Goal: Information Seeking & Learning: Learn about a topic

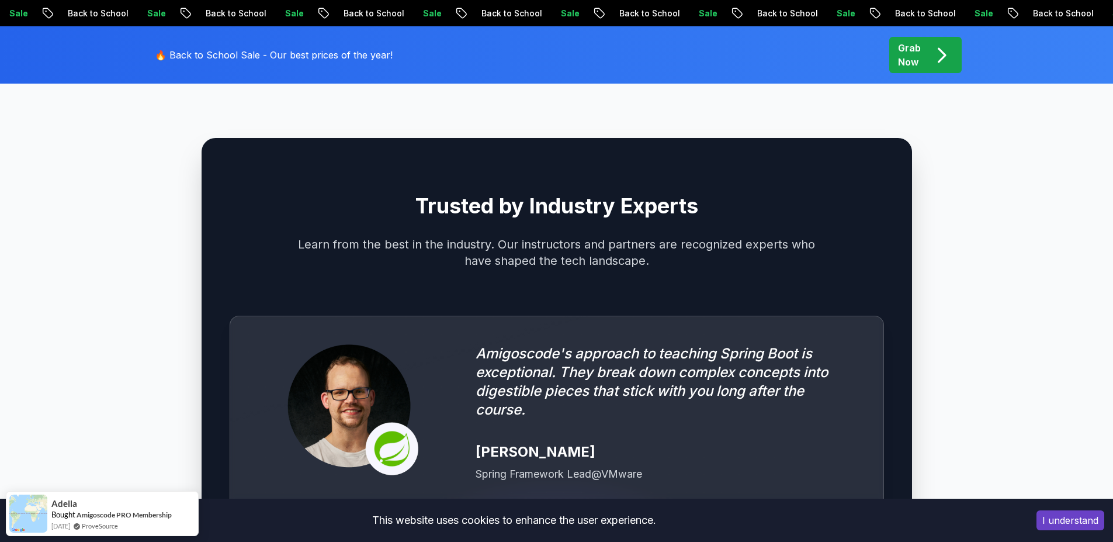
scroll to position [3296, 0]
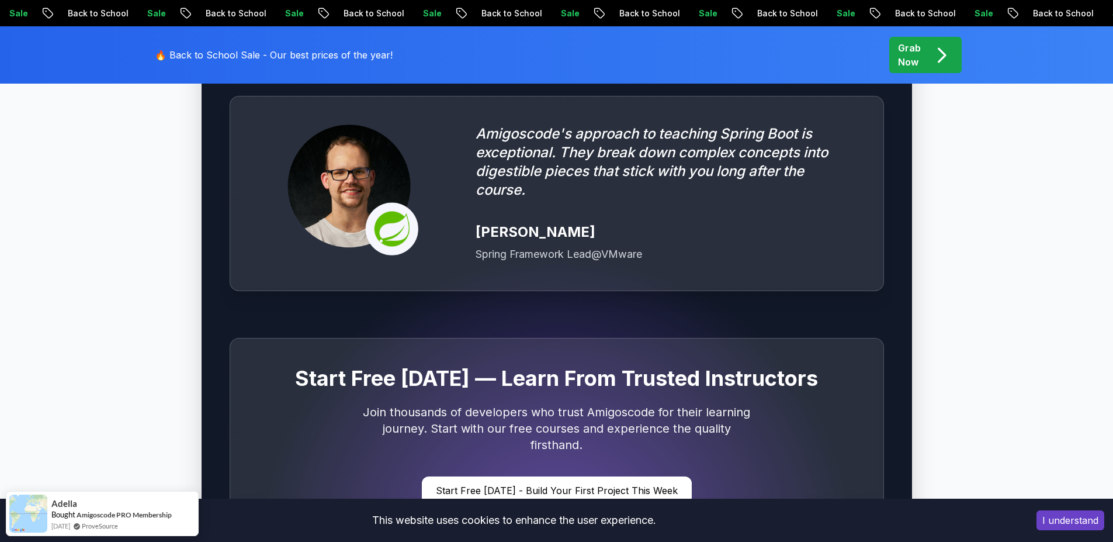
click at [531, 506] on button "I understand" at bounding box center [1071, 520] width 68 height 20
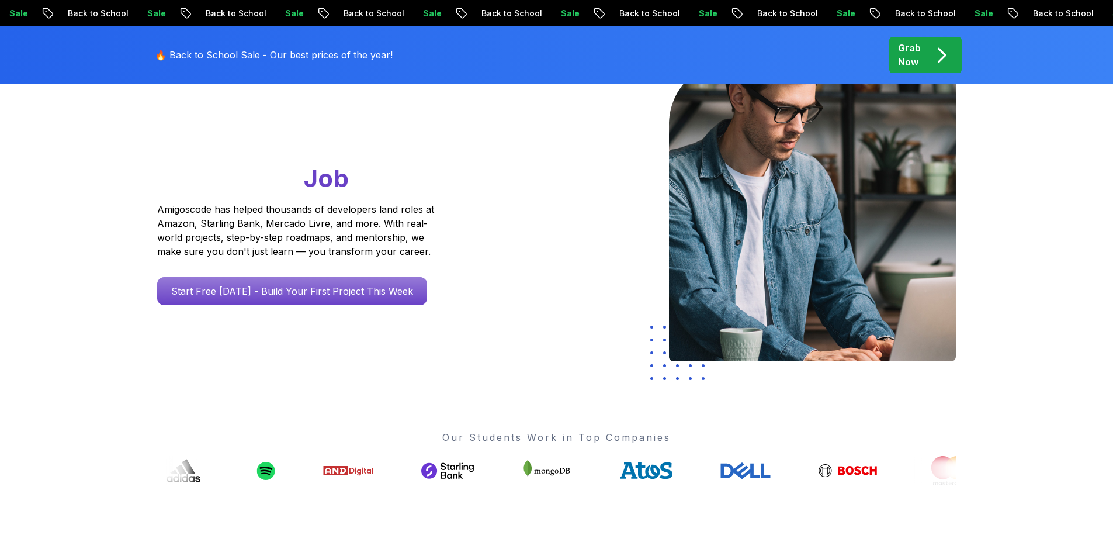
scroll to position [0, 0]
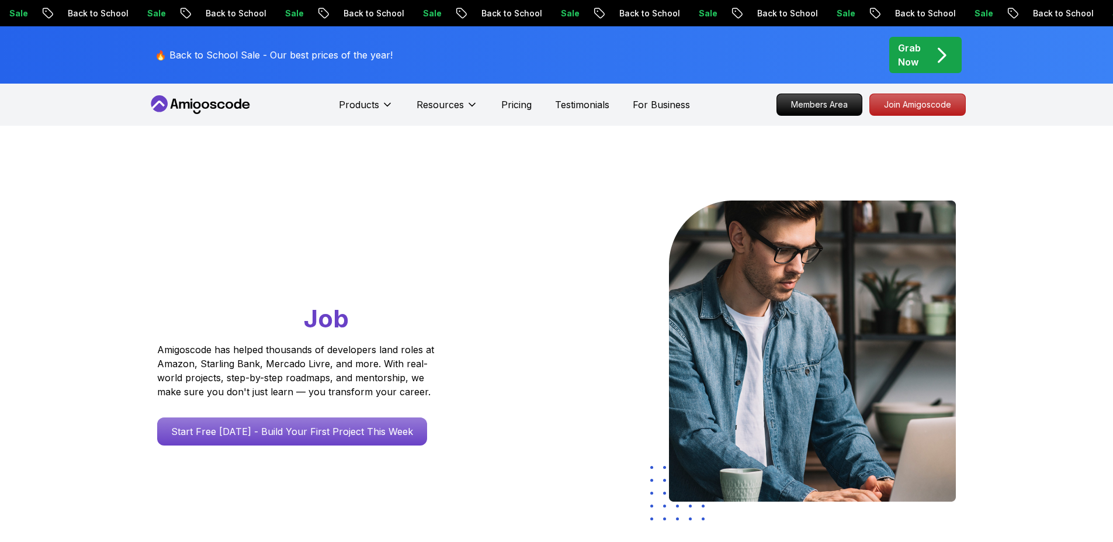
click at [531, 58] on icon "pre-order" at bounding box center [941, 55] width 23 height 23
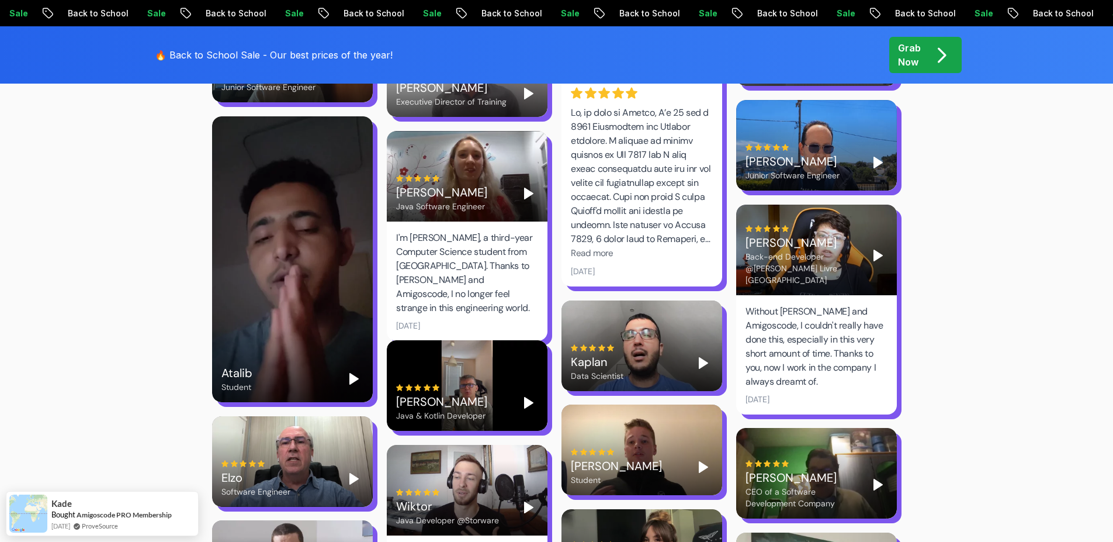
scroll to position [2735, 0]
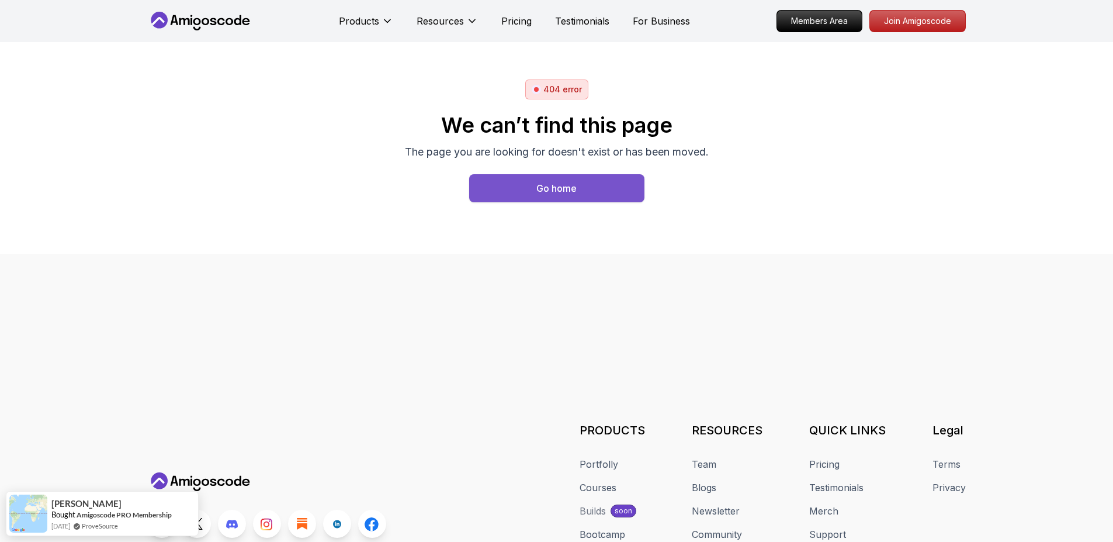
click at [564, 193] on div "Go home" at bounding box center [556, 188] width 40 height 14
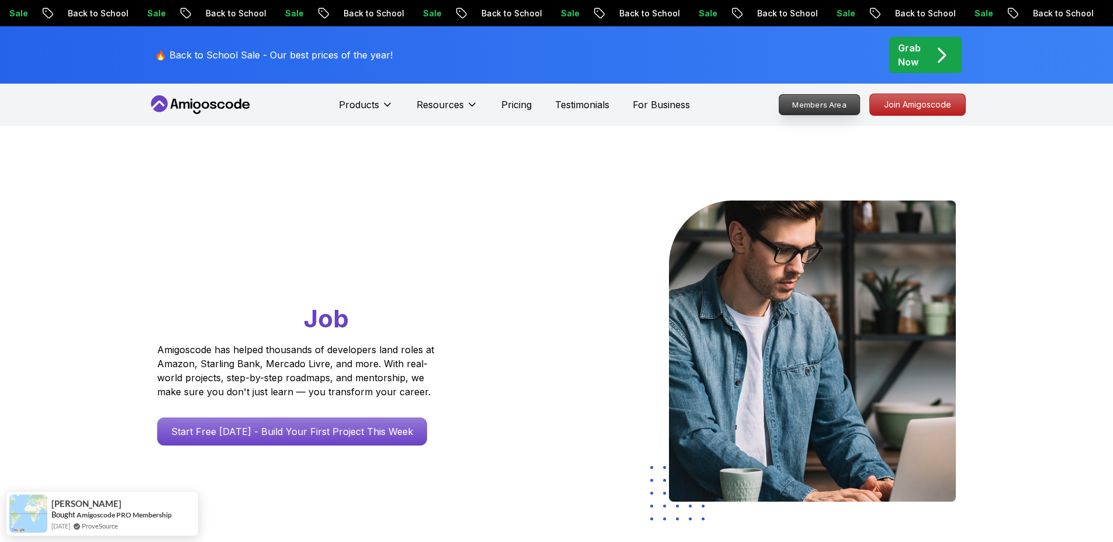
click at [816, 108] on p "Members Area" at bounding box center [819, 105] width 81 height 20
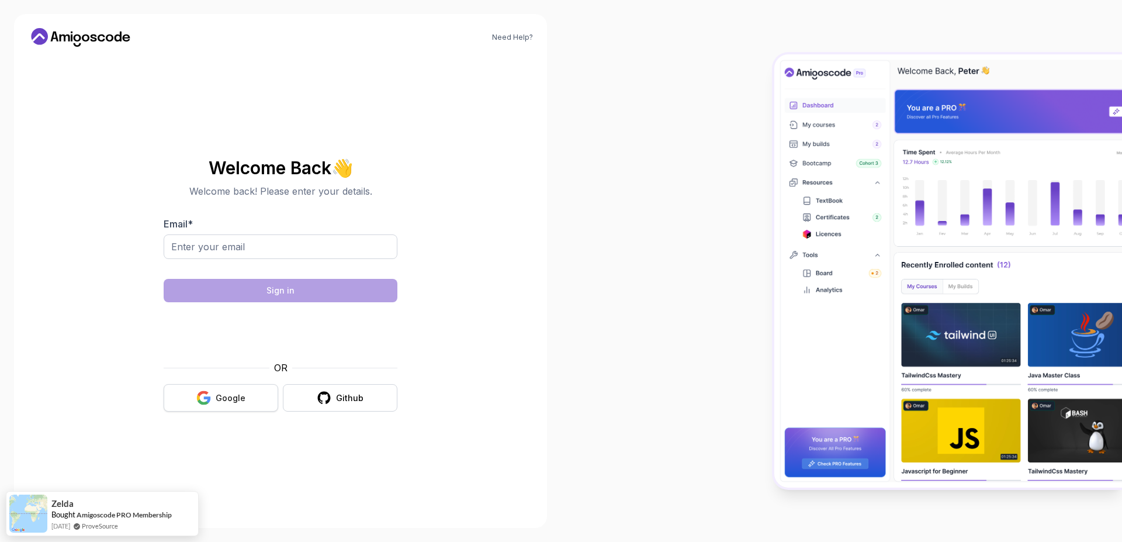
click at [213, 401] on button "Google" at bounding box center [221, 397] width 115 height 27
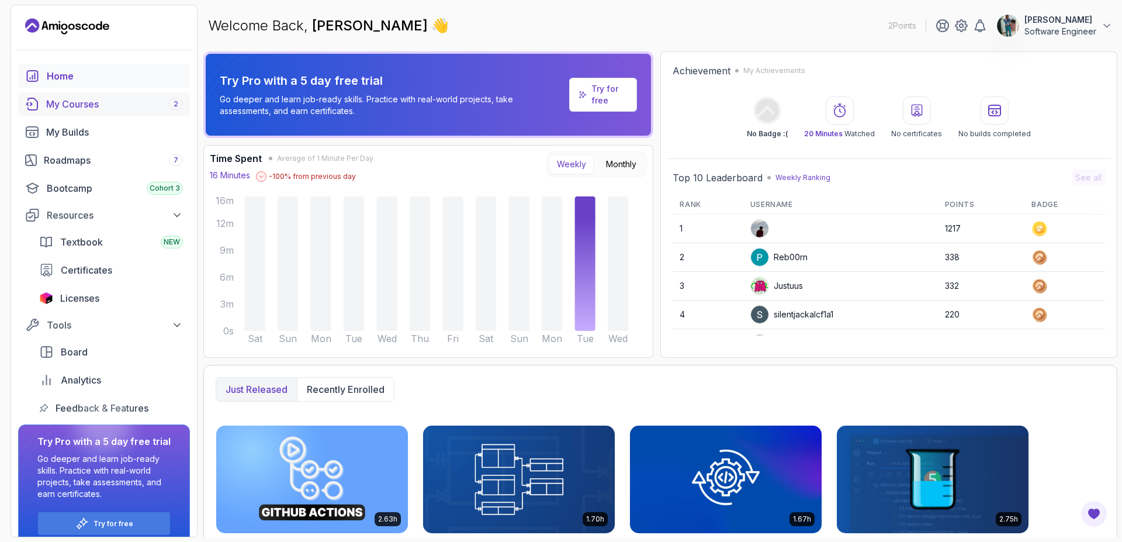
click at [99, 102] on div "My Courses 2" at bounding box center [114, 104] width 137 height 14
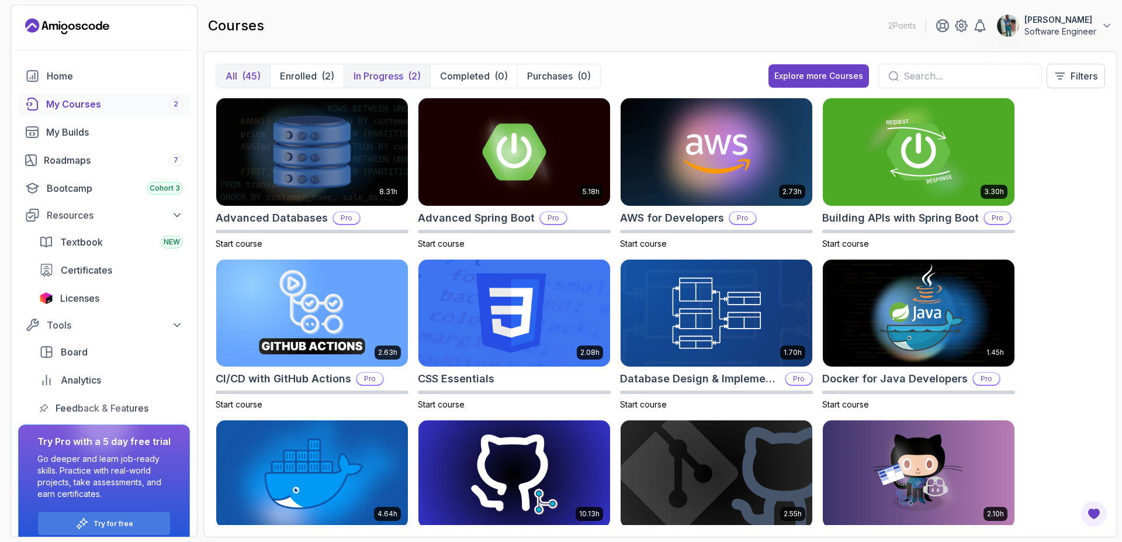
click at [384, 77] on p "In Progress" at bounding box center [379, 76] width 50 height 14
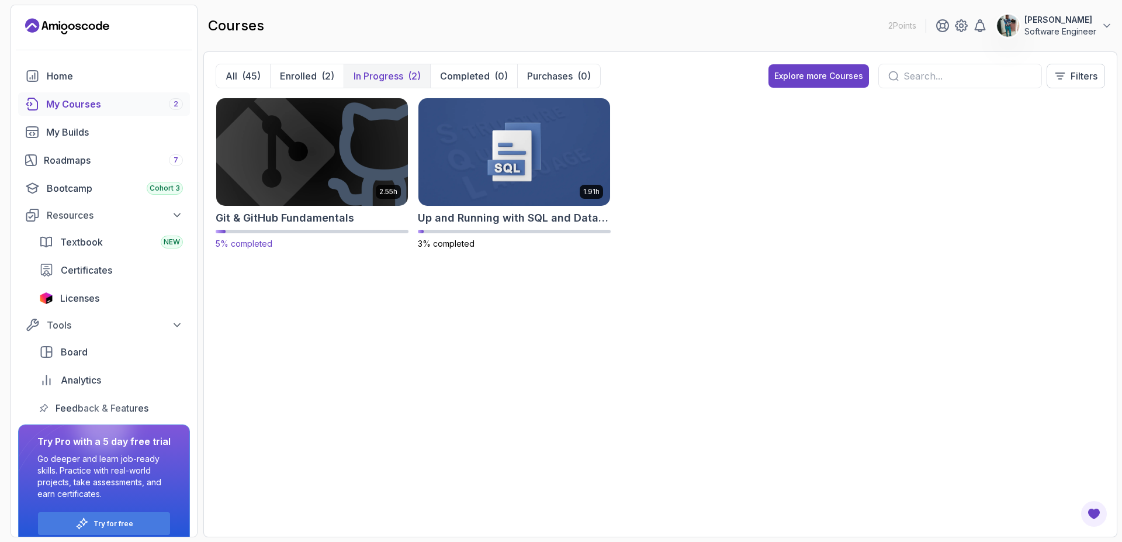
click at [278, 138] on img at bounding box center [312, 151] width 201 height 113
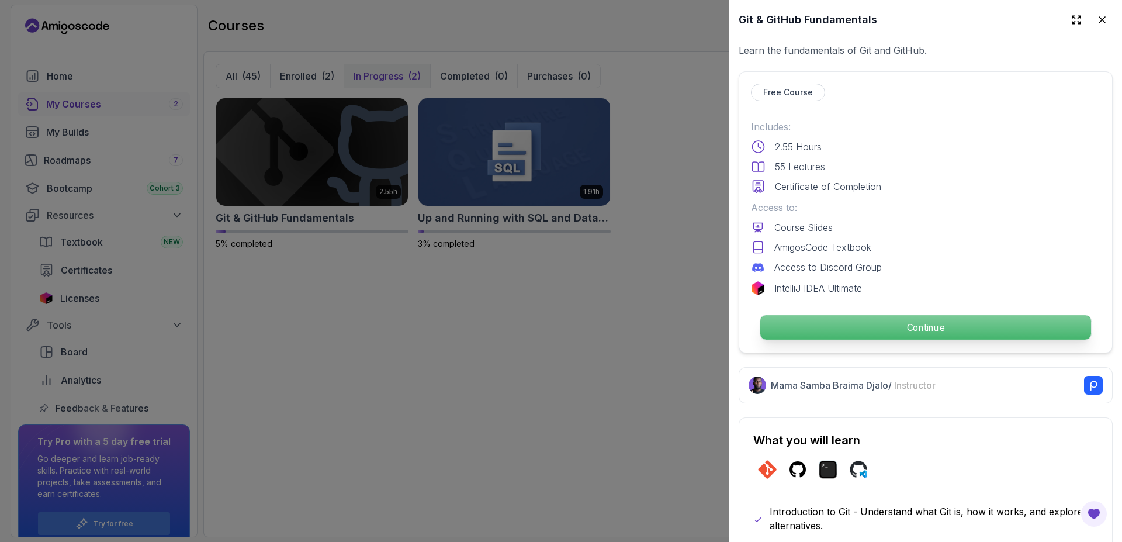
scroll to position [351, 0]
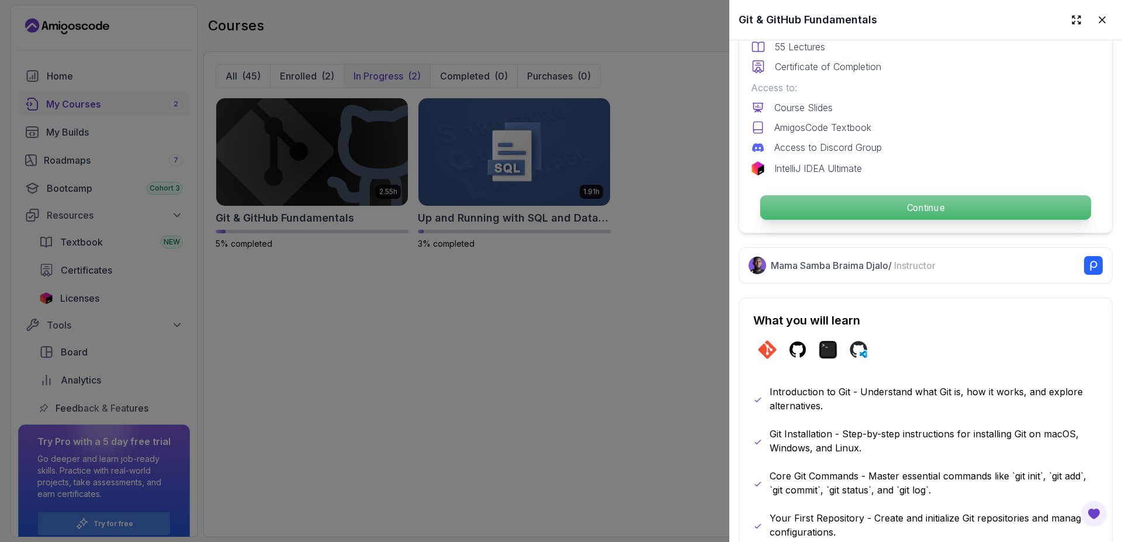
click at [958, 208] on p "Continue" at bounding box center [925, 207] width 331 height 25
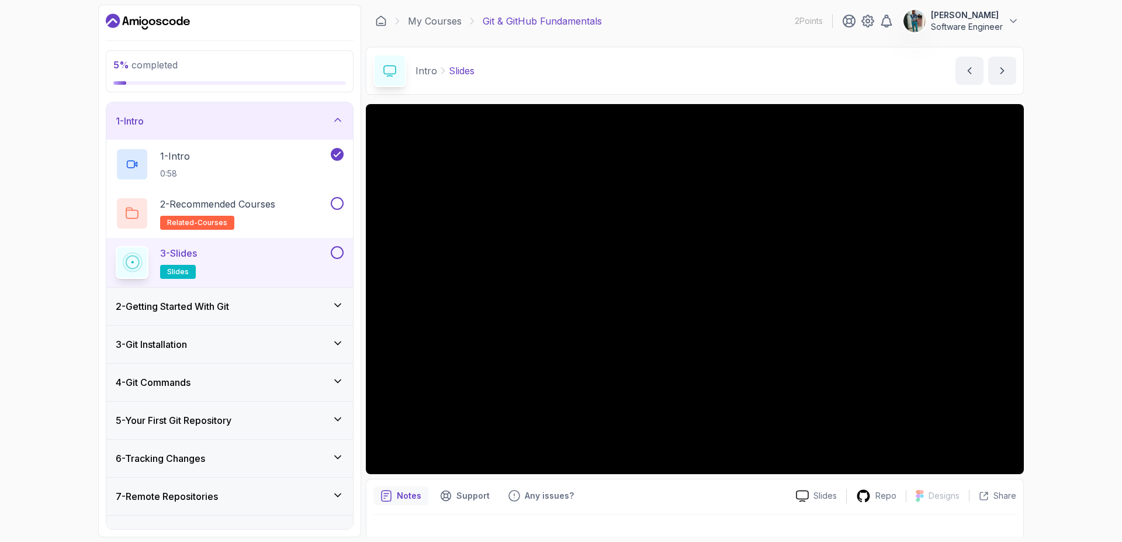
click at [183, 347] on h3 "3 - Git Installation" at bounding box center [151, 344] width 71 height 14
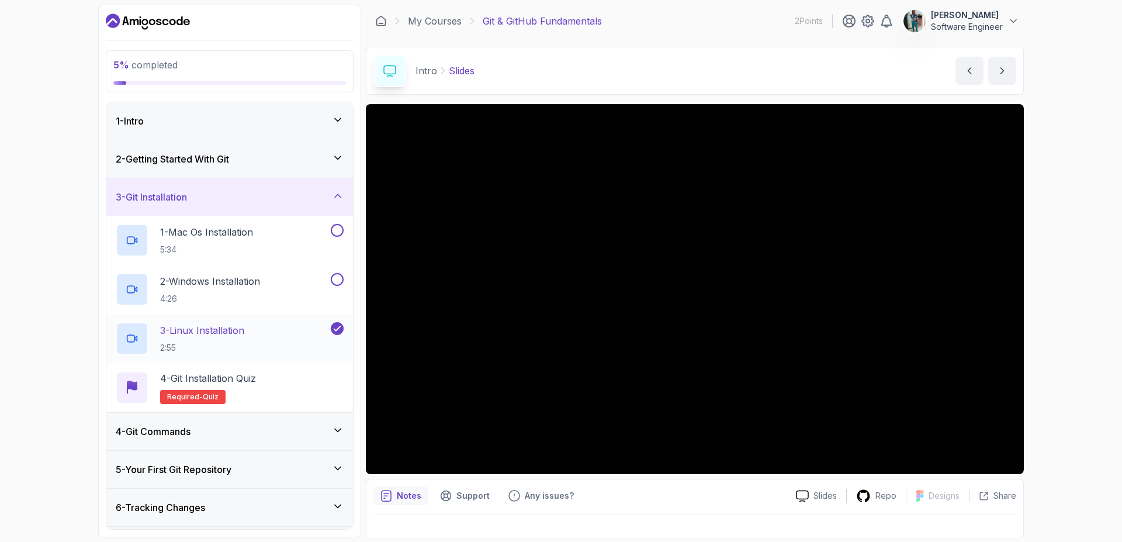
click at [209, 336] on p "3 - Linux Installation" at bounding box center [202, 330] width 84 height 14
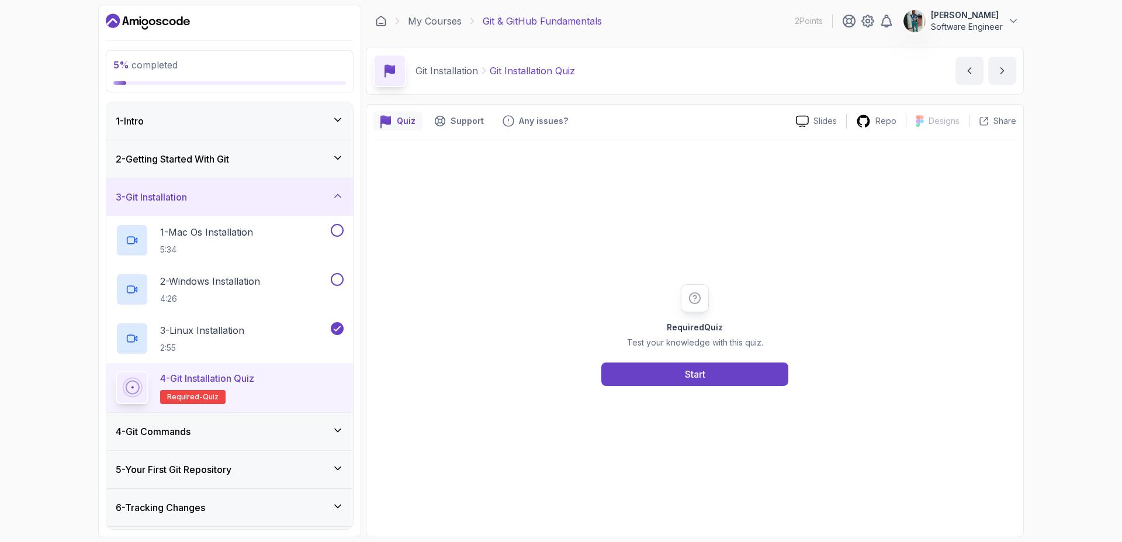
click at [232, 433] on div "4 - Git Commands" at bounding box center [230, 431] width 228 height 14
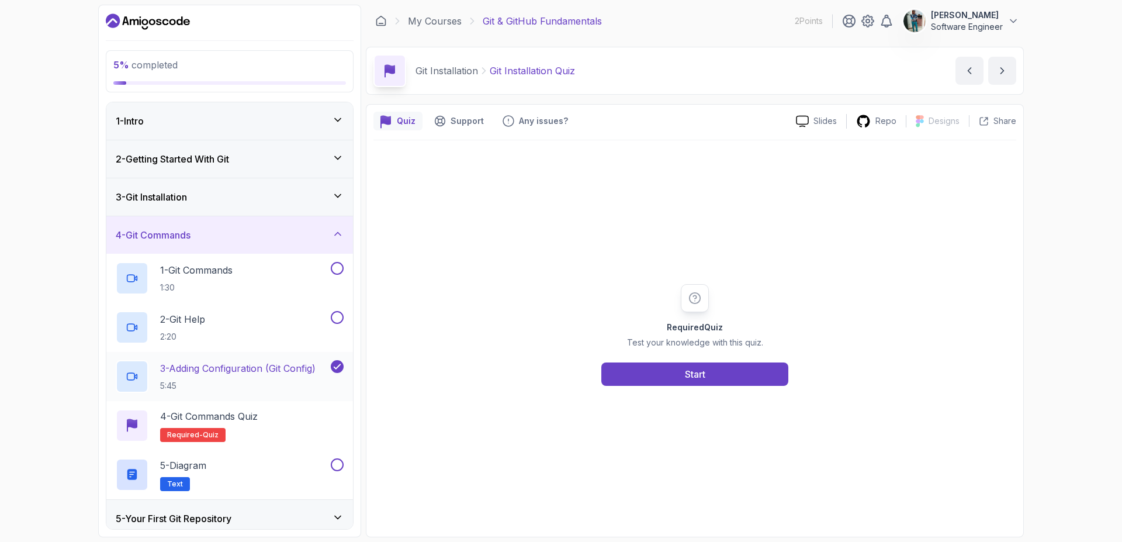
click at [251, 371] on p "3 - Adding Configuration (Git Config)" at bounding box center [237, 368] width 155 height 14
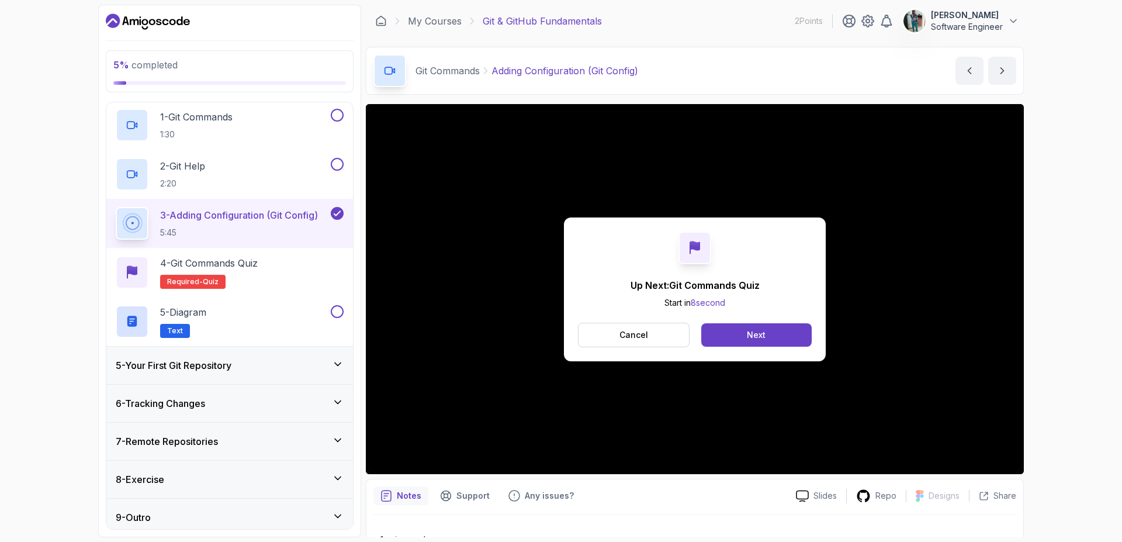
scroll to position [160, 0]
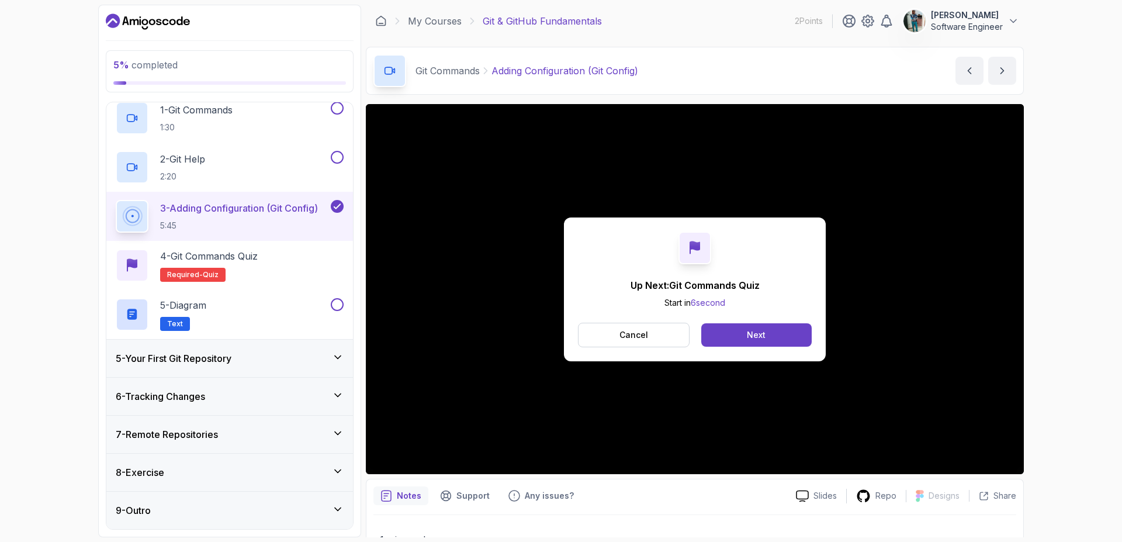
click at [194, 359] on h3 "5 - Your First Git Repository" at bounding box center [174, 358] width 116 height 14
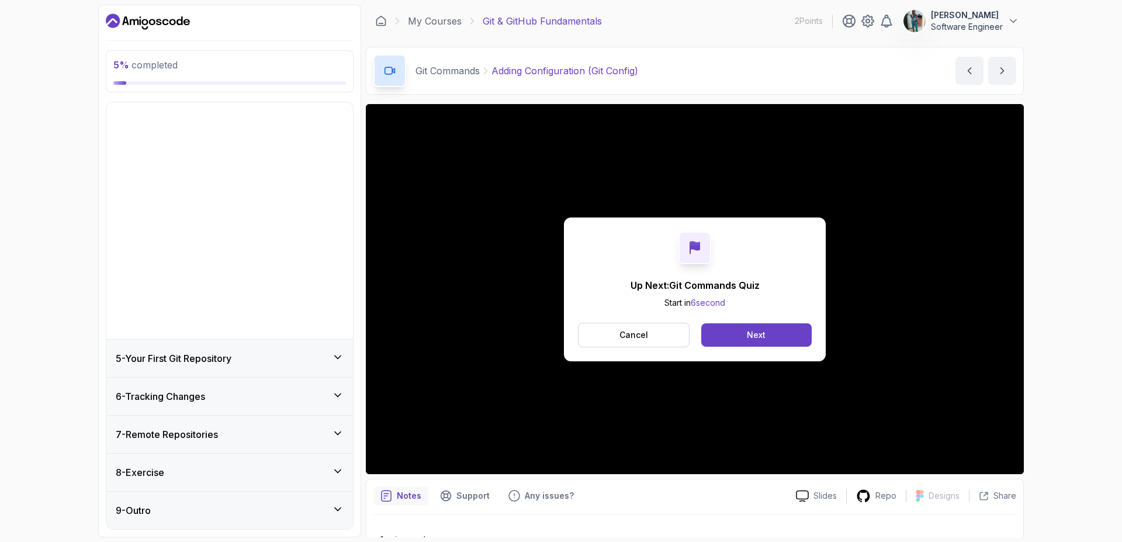
scroll to position [0, 0]
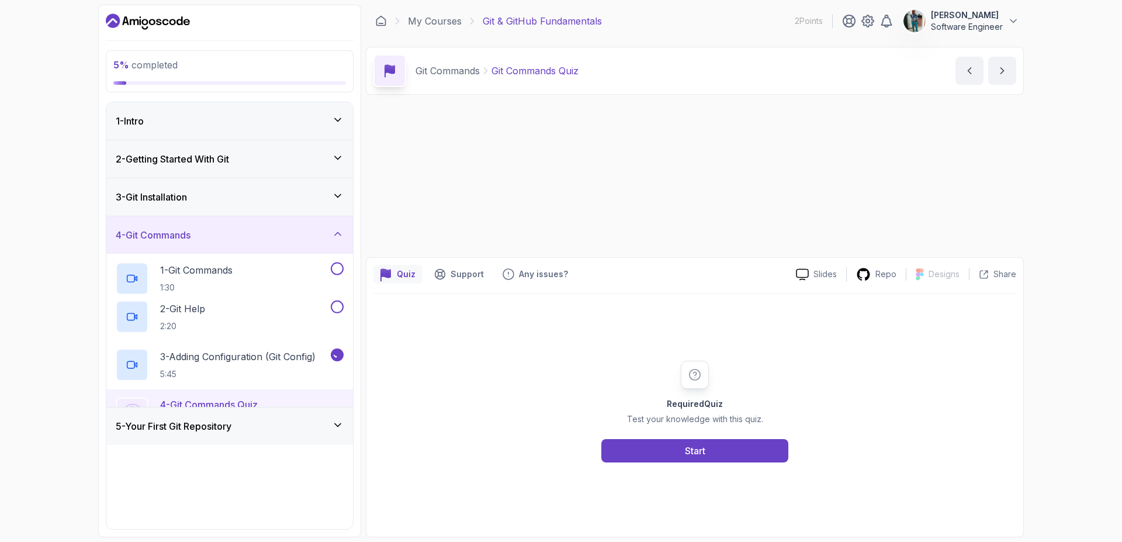
click at [236, 307] on div "2 - Git Help 2:20" at bounding box center [222, 316] width 213 height 33
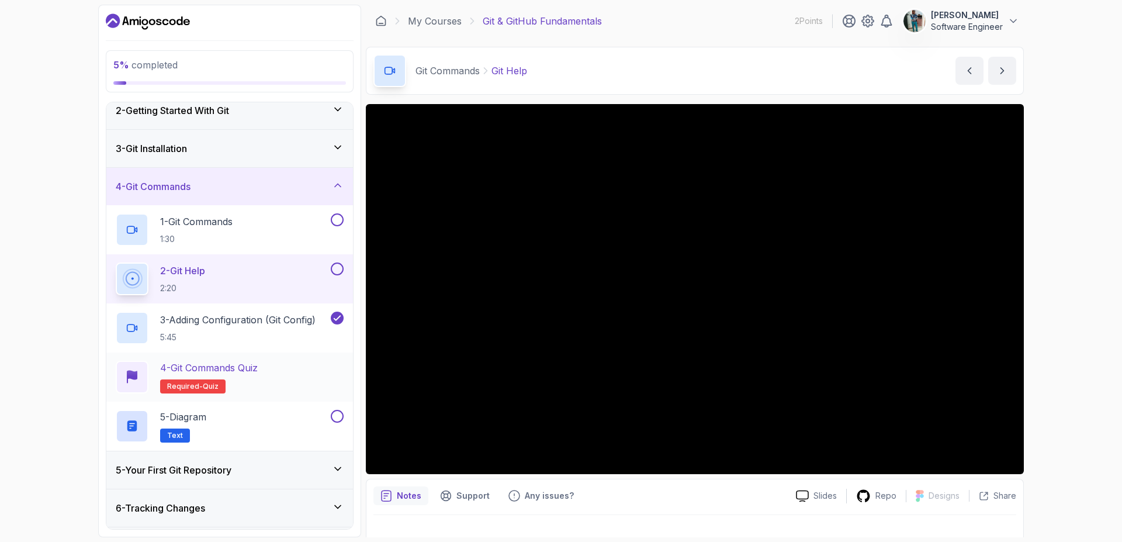
scroll to position [140, 0]
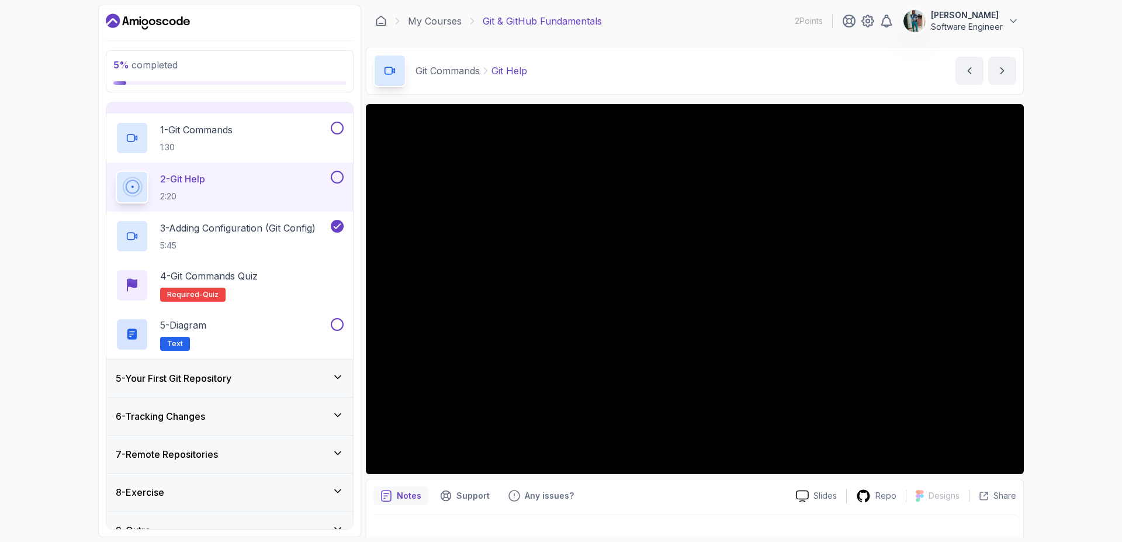
click at [212, 383] on h3 "5 - Your First Git Repository" at bounding box center [174, 378] width 116 height 14
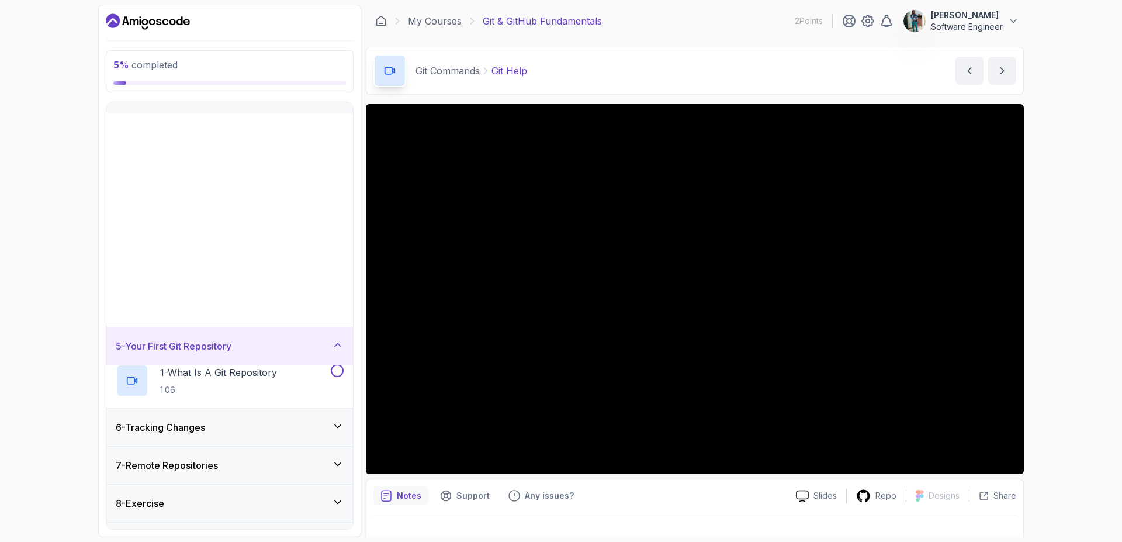
scroll to position [0, 0]
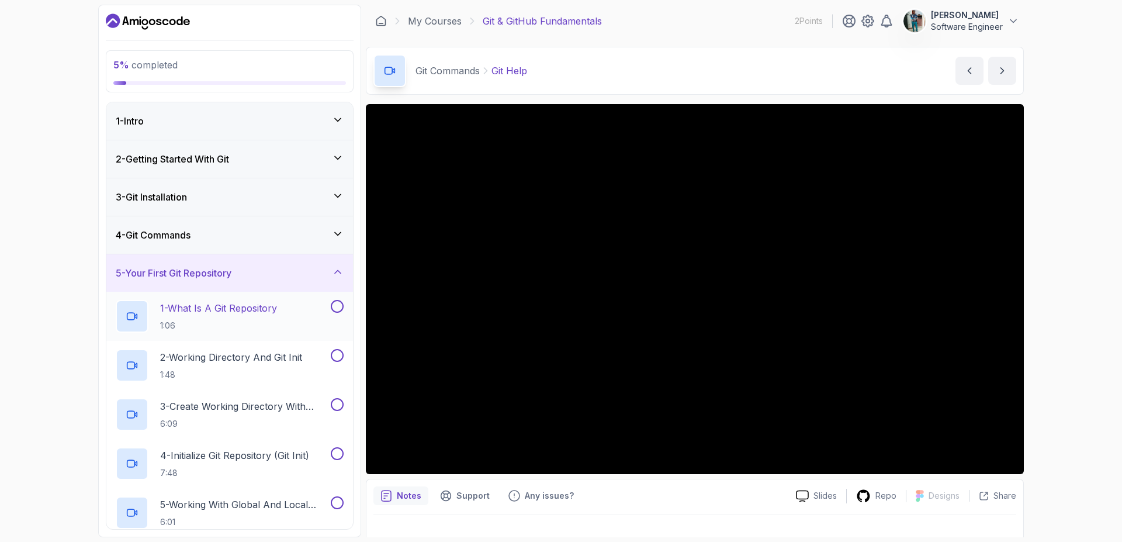
click at [227, 308] on p "1 - What Is A Git Repository" at bounding box center [218, 308] width 117 height 14
